Goal: Transaction & Acquisition: Obtain resource

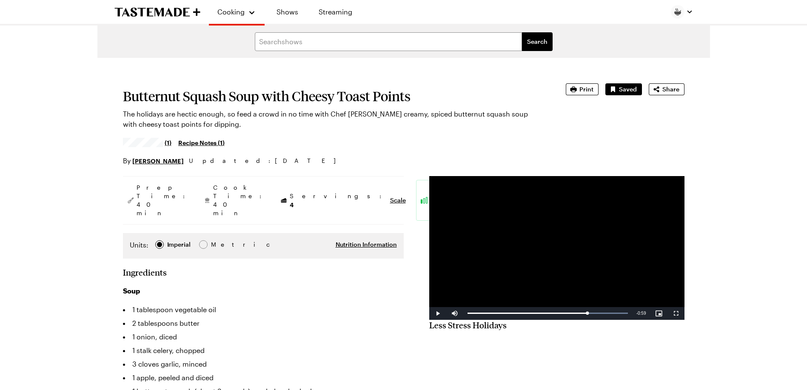
scroll to position [43, 0]
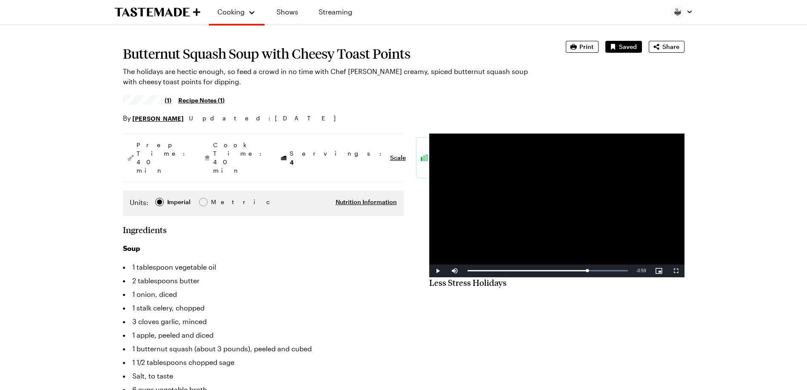
click at [533, 202] on video "Video Player" at bounding box center [556, 206] width 255 height 144
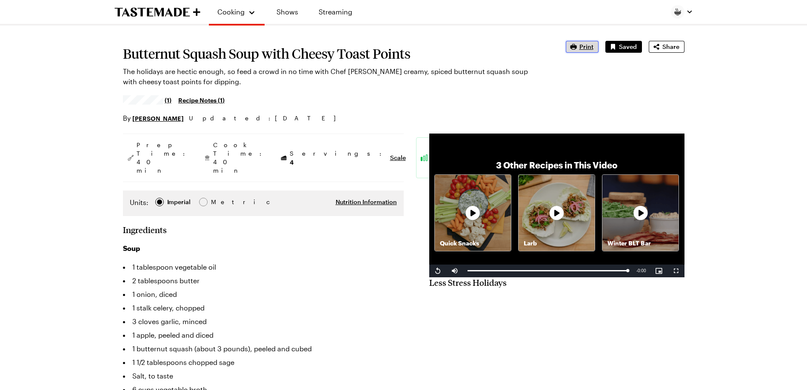
click at [585, 45] on span "Print" at bounding box center [587, 47] width 14 height 9
click at [470, 206] on div "Quick Snacks" at bounding box center [473, 213] width 76 height 76
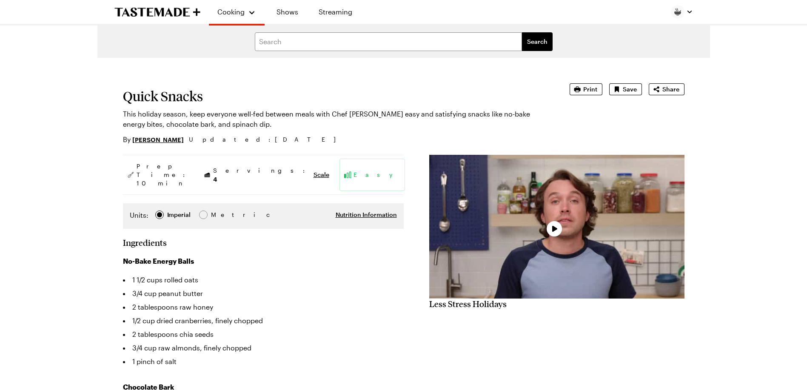
type textarea "x"
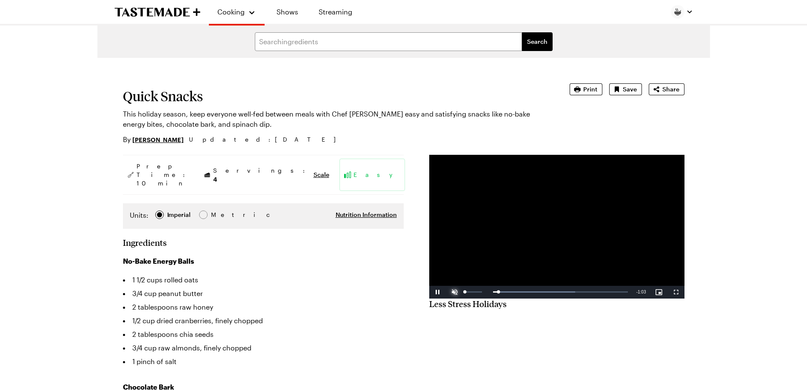
click at [454, 292] on span "Video Player" at bounding box center [454, 292] width 17 height 0
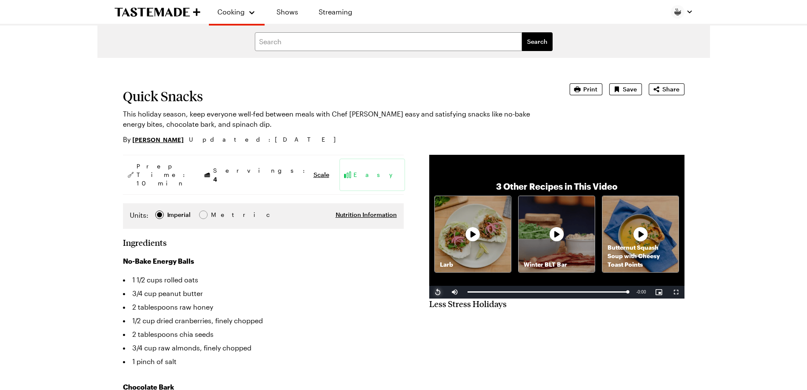
click at [439, 292] on span "Video Player" at bounding box center [437, 292] width 17 height 0
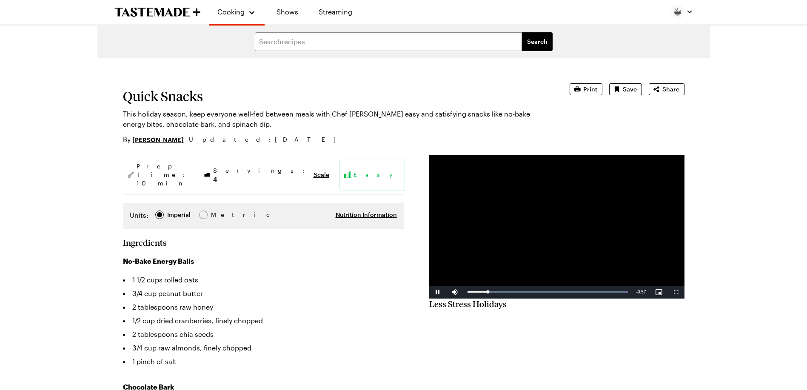
click at [585, 220] on video "Video Player" at bounding box center [556, 227] width 255 height 144
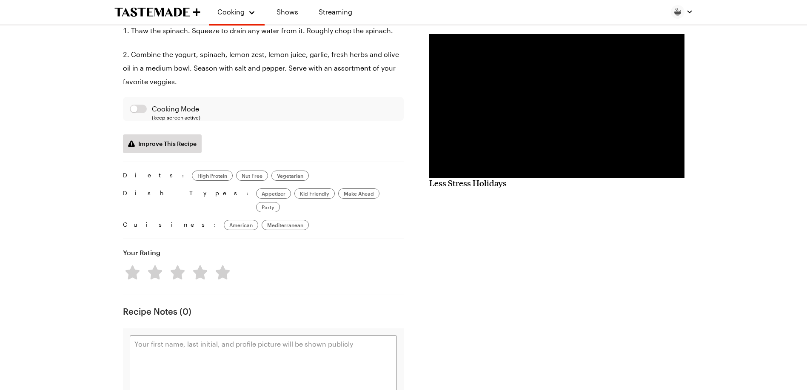
scroll to position [865, 0]
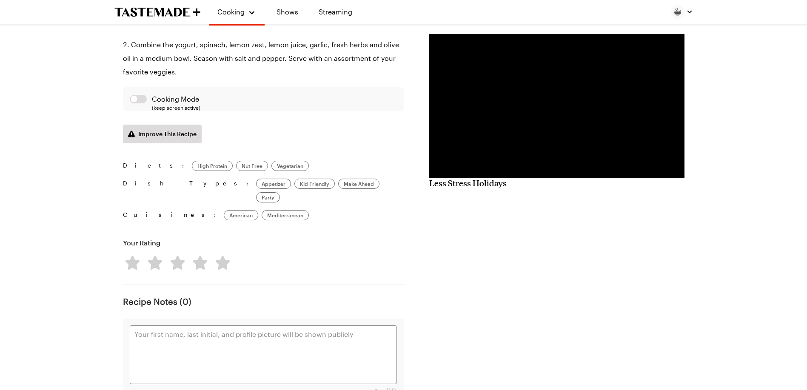
click at [531, 139] on video "Video Player" at bounding box center [556, 106] width 255 height 144
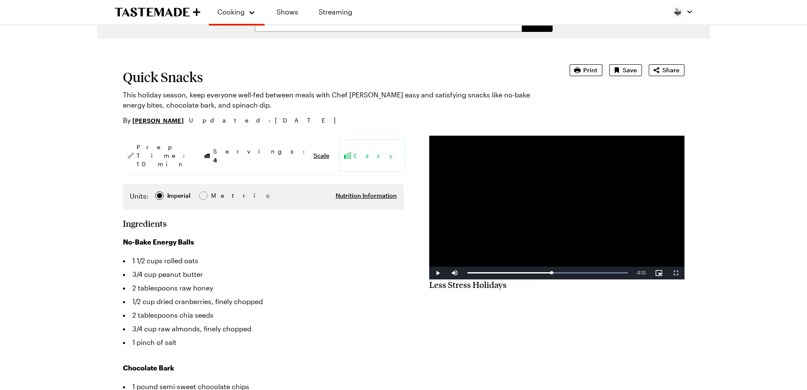
scroll to position [0, 0]
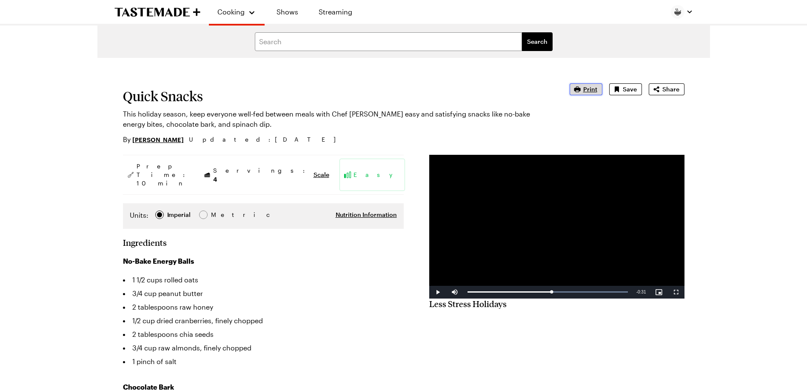
click at [591, 84] on button "Print" at bounding box center [586, 89] width 33 height 12
click at [286, 12] on link "Shows" at bounding box center [287, 12] width 39 height 24
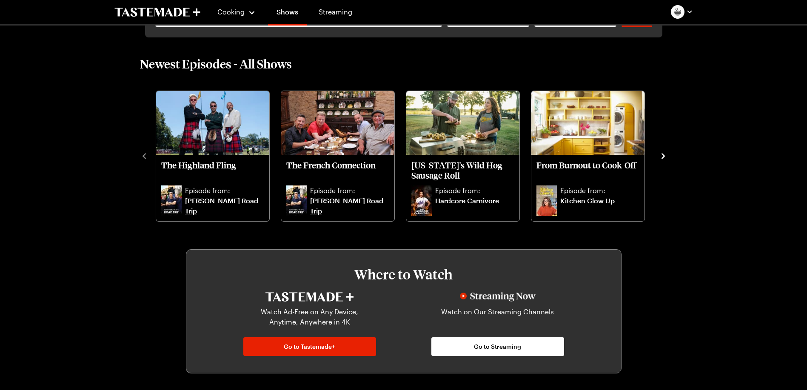
scroll to position [255, 0]
